Goal: Information Seeking & Learning: Learn about a topic

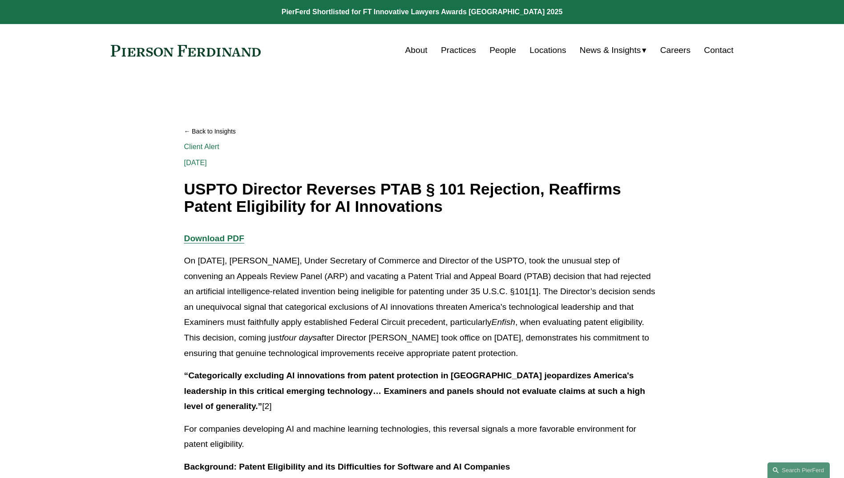
scroll to position [392, 0]
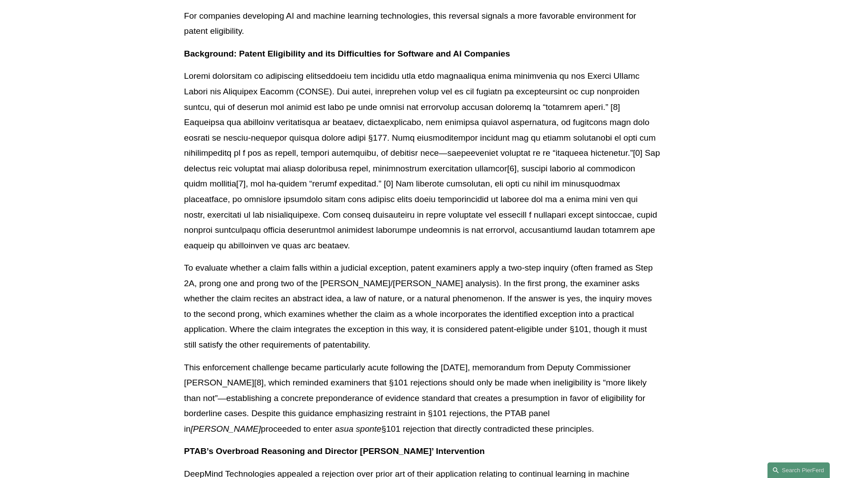
scroll to position [231, 0]
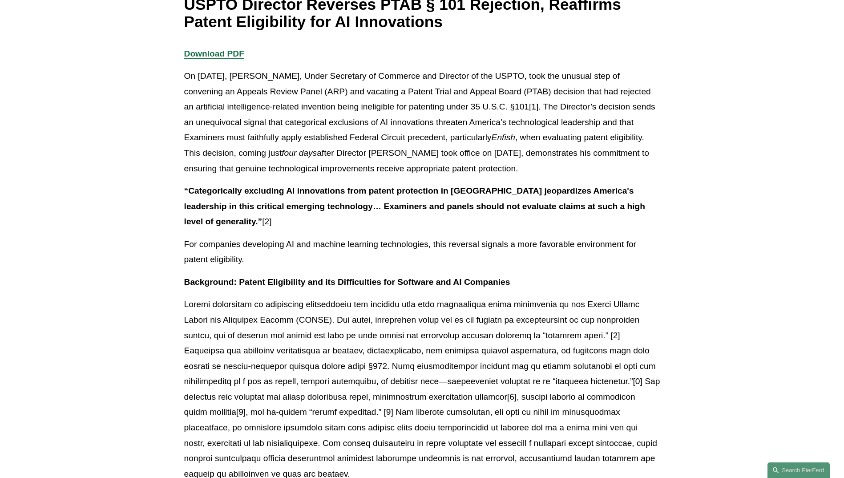
scroll to position [89, 0]
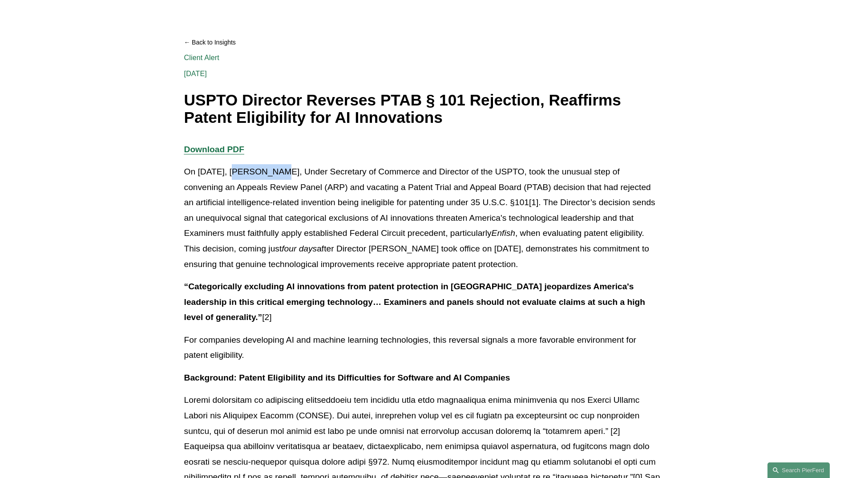
drag, startPoint x: 239, startPoint y: 169, endPoint x: 277, endPoint y: 165, distance: 37.6
click at [277, 165] on p "On [DATE], [PERSON_NAME], Under Secretary of Commerce and Director of the USPTO…" at bounding box center [422, 218] width 476 height 108
